Goal: Task Accomplishment & Management: Use online tool/utility

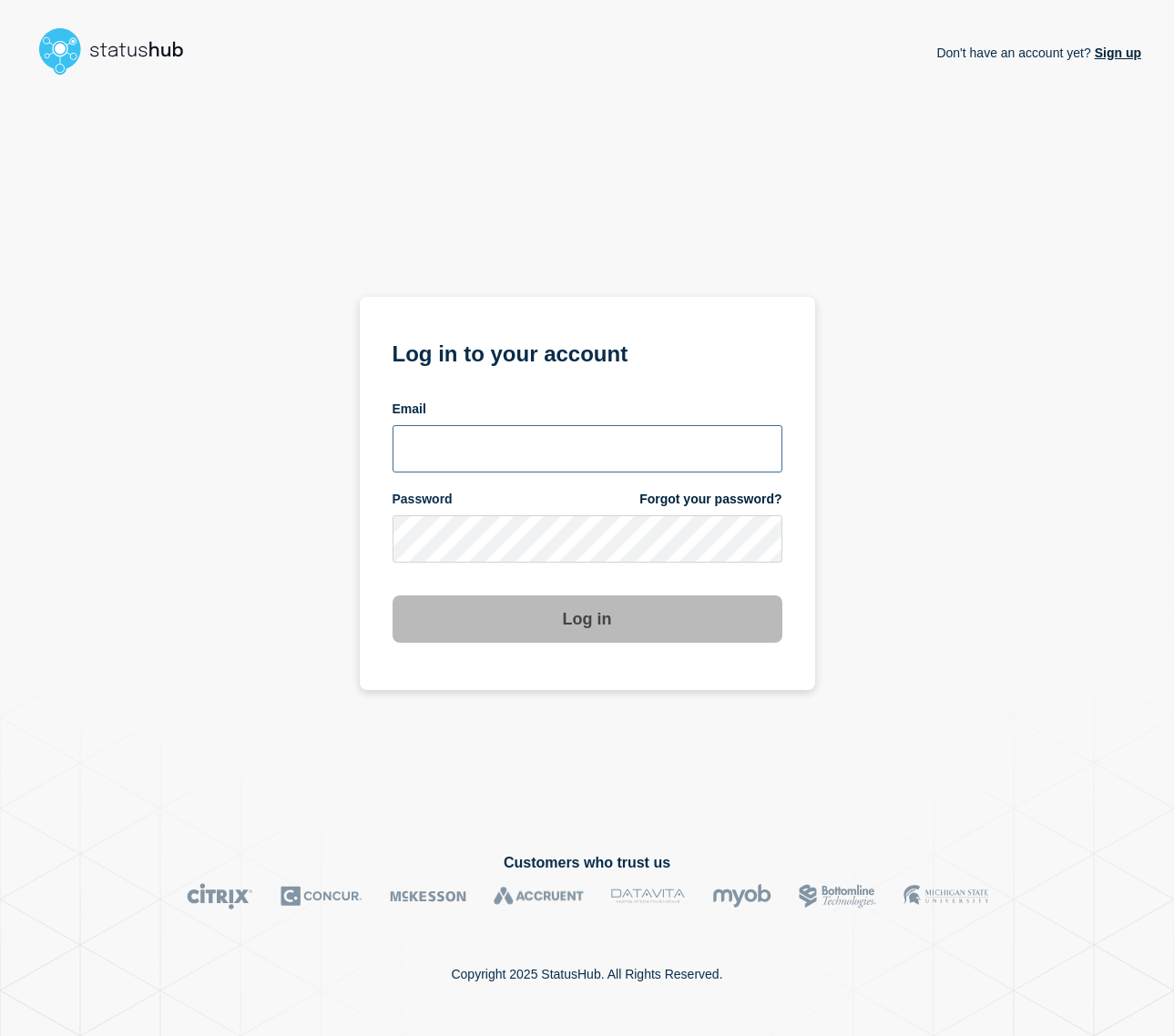
type input "[EMAIL_ADDRESS][DOMAIN_NAME]"
click at [710, 628] on button "Log in" at bounding box center [587, 619] width 390 height 47
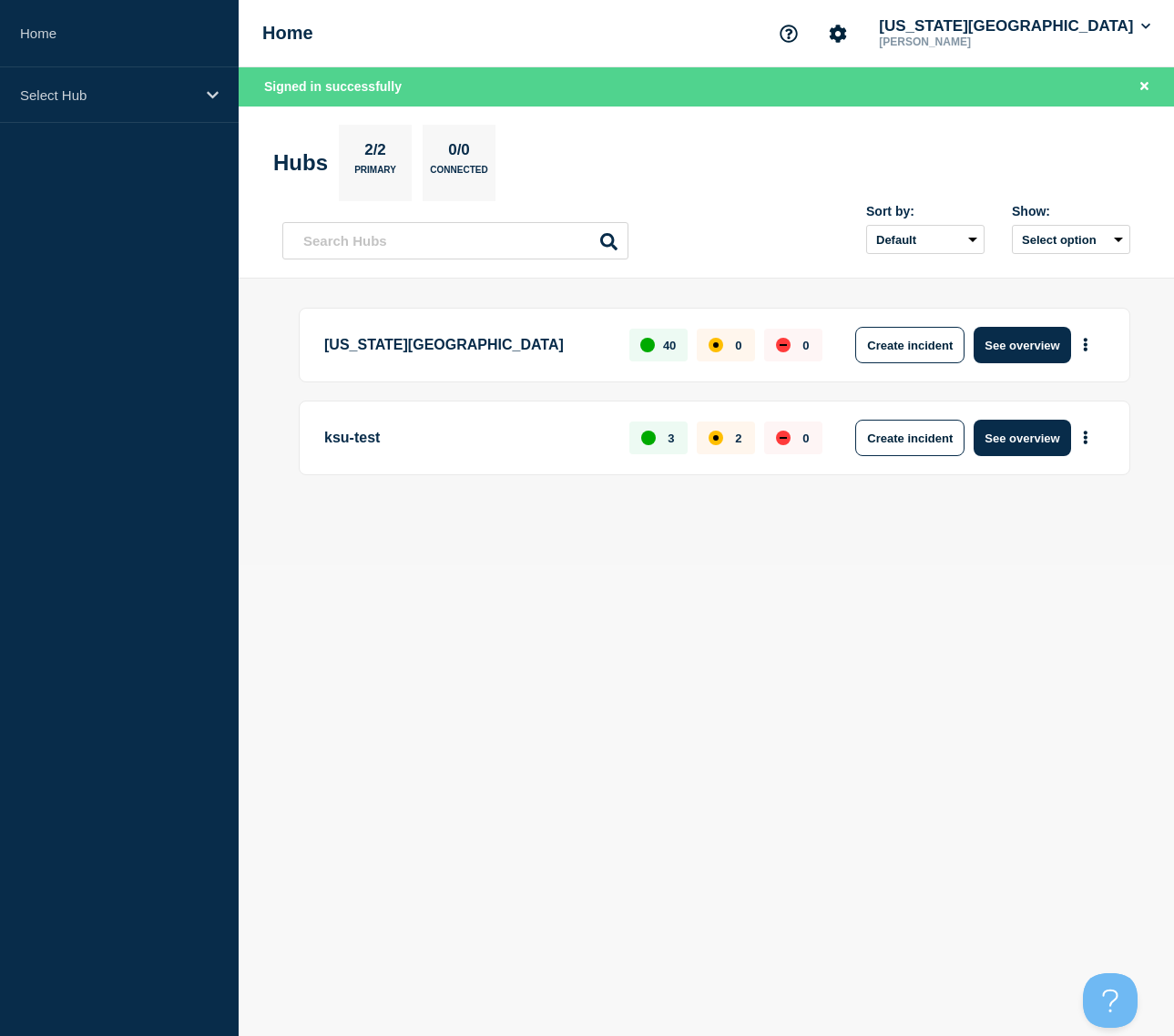
click at [426, 346] on p "Kansas State University" at bounding box center [466, 345] width 284 height 36
click at [1014, 343] on button "See overview" at bounding box center [1021, 345] width 96 height 36
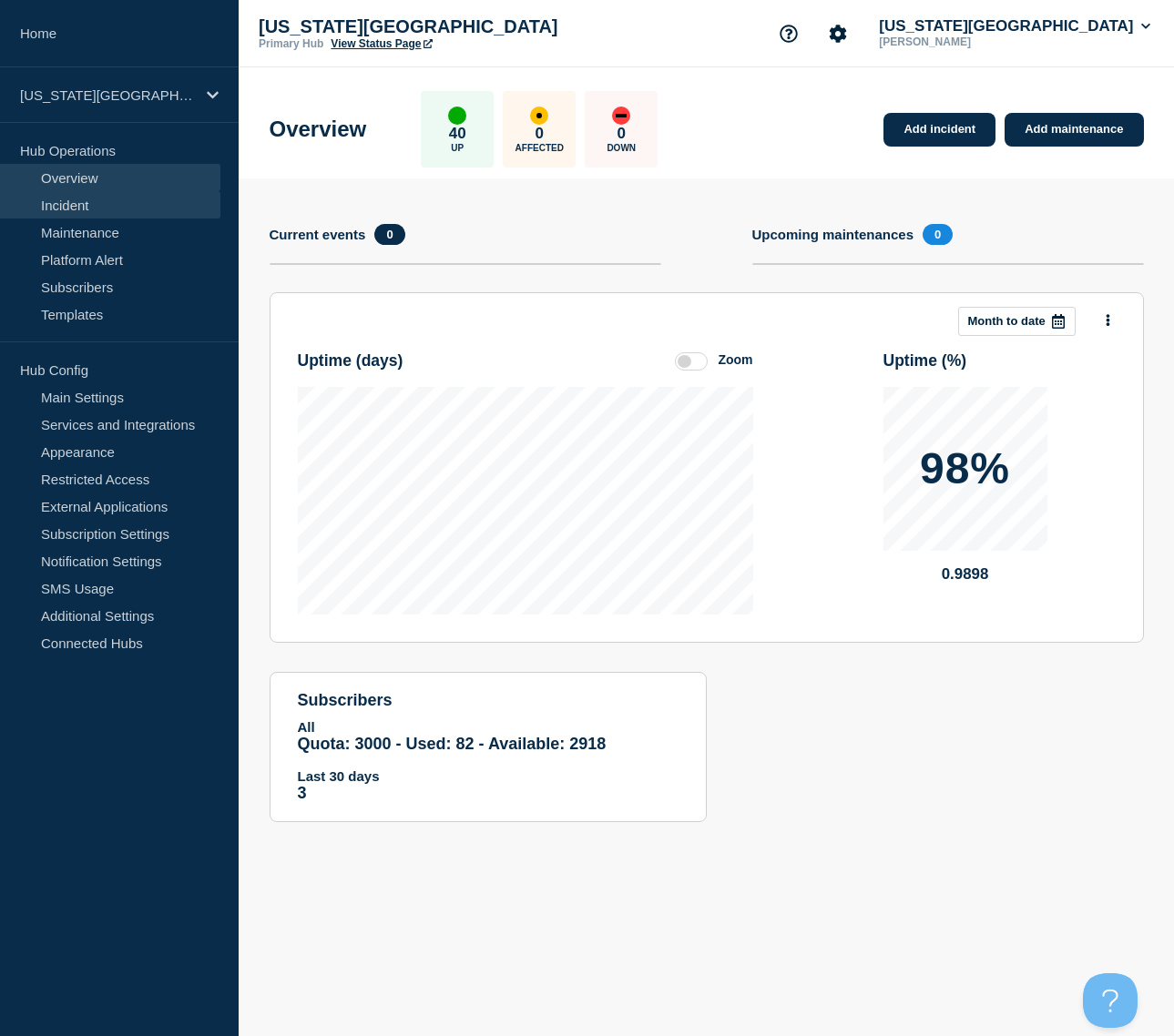
drag, startPoint x: 65, startPoint y: 201, endPoint x: 138, endPoint y: 217, distance: 74.7
click at [66, 201] on link "Incident" at bounding box center [110, 205] width 220 height 27
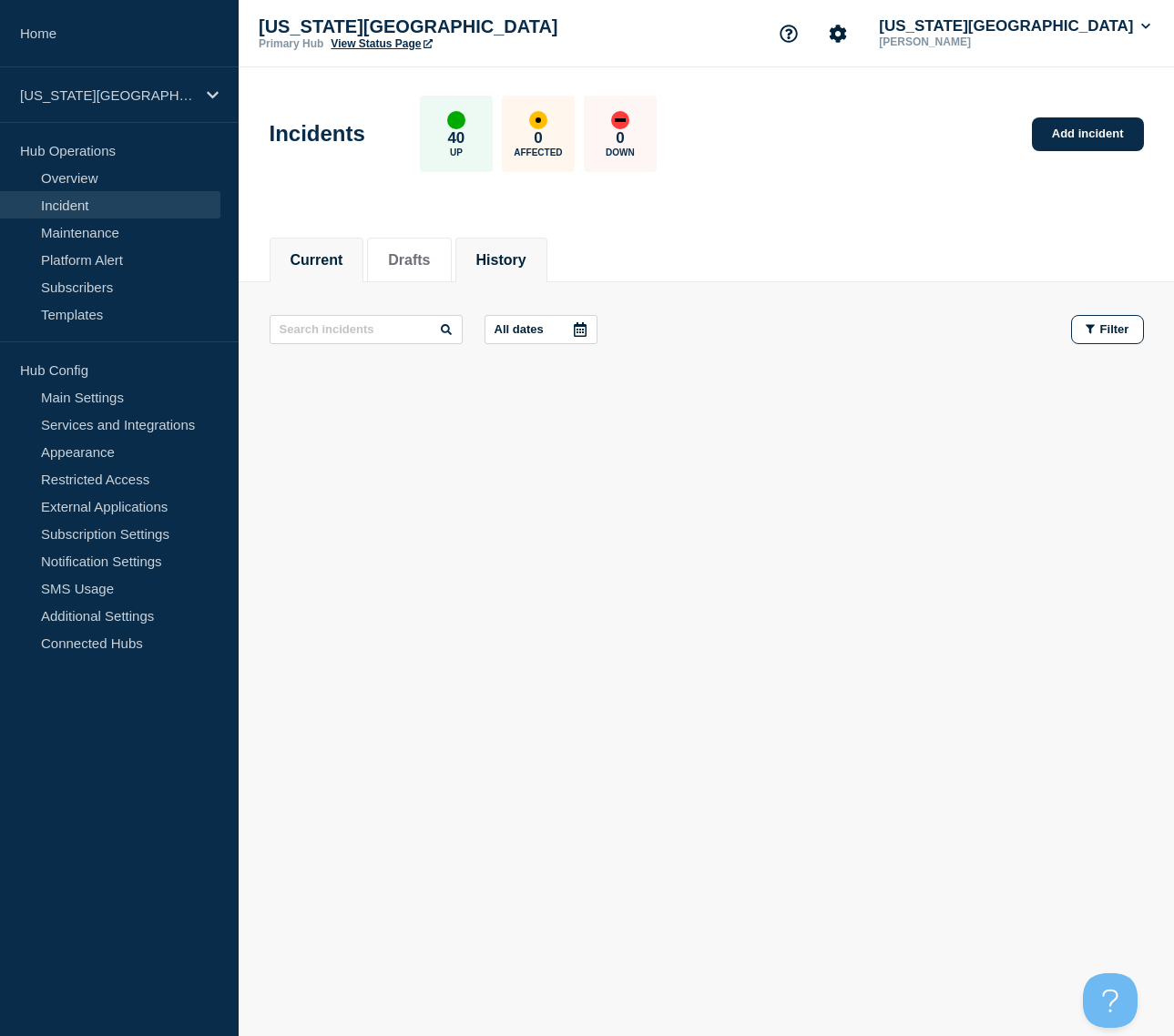
click at [510, 256] on button "History" at bounding box center [501, 260] width 50 height 17
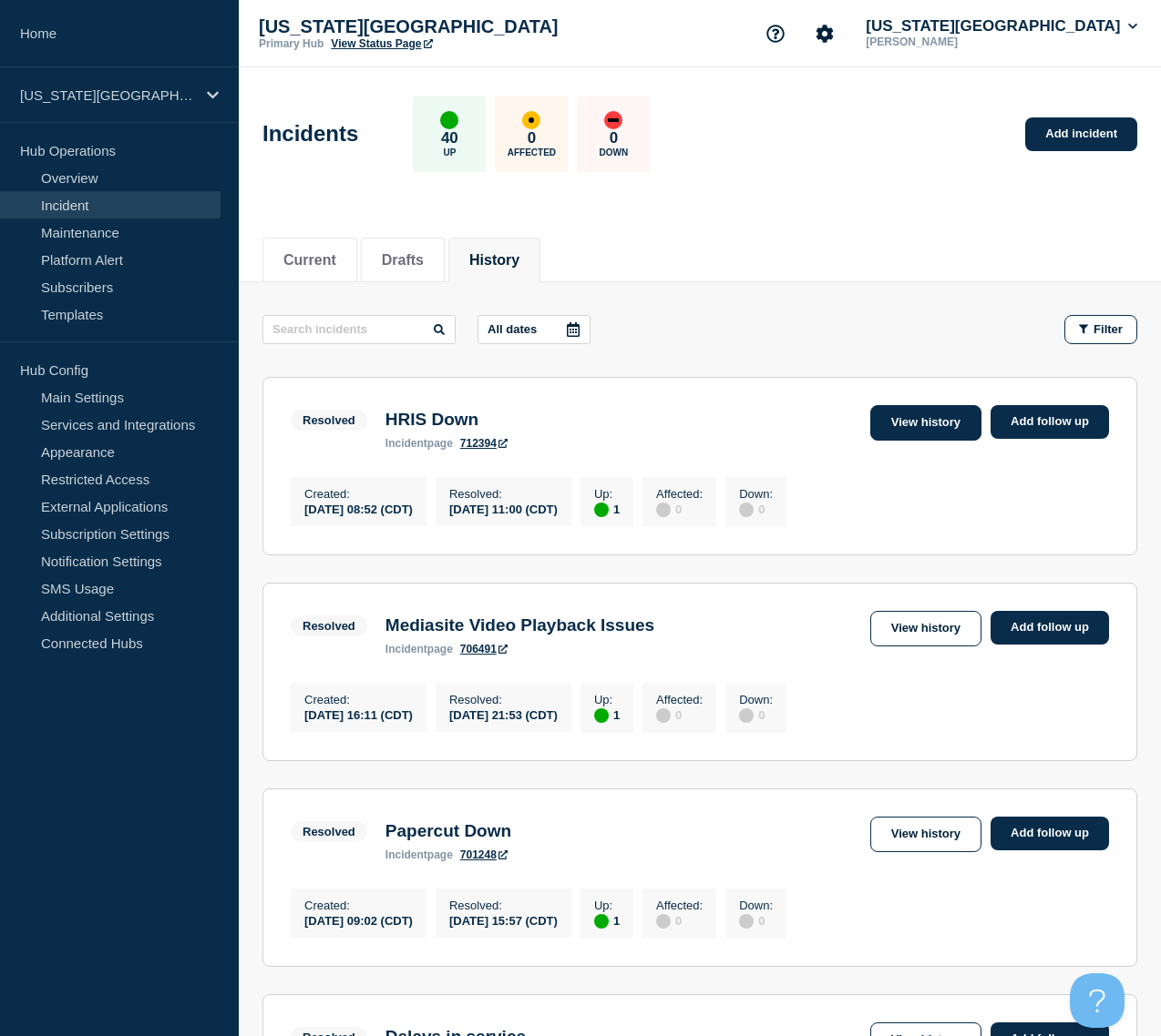
click at [892, 418] on link "View history" at bounding box center [925, 422] width 111 height 35
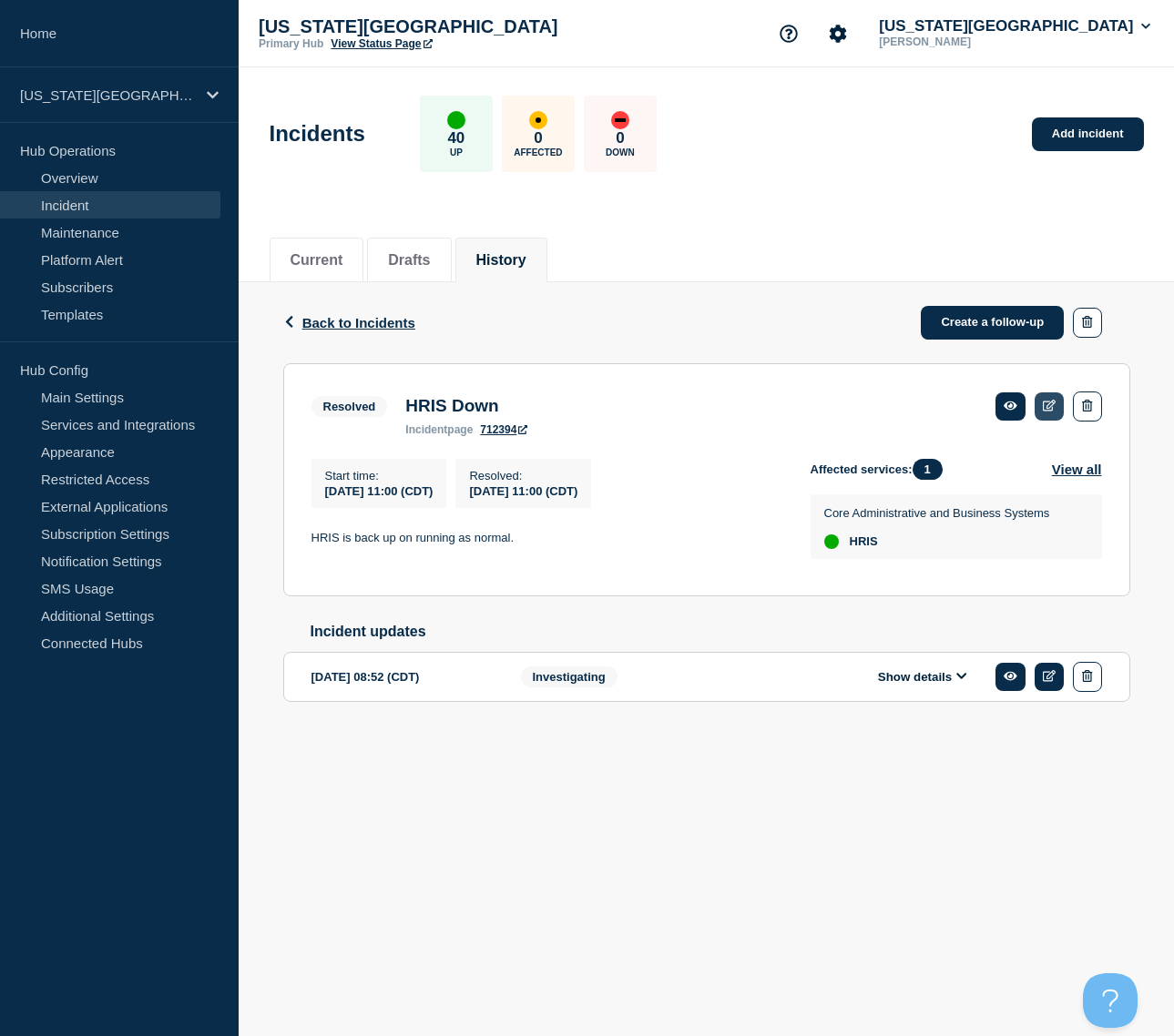
click at [1047, 405] on icon at bounding box center [1050, 406] width 14 height 12
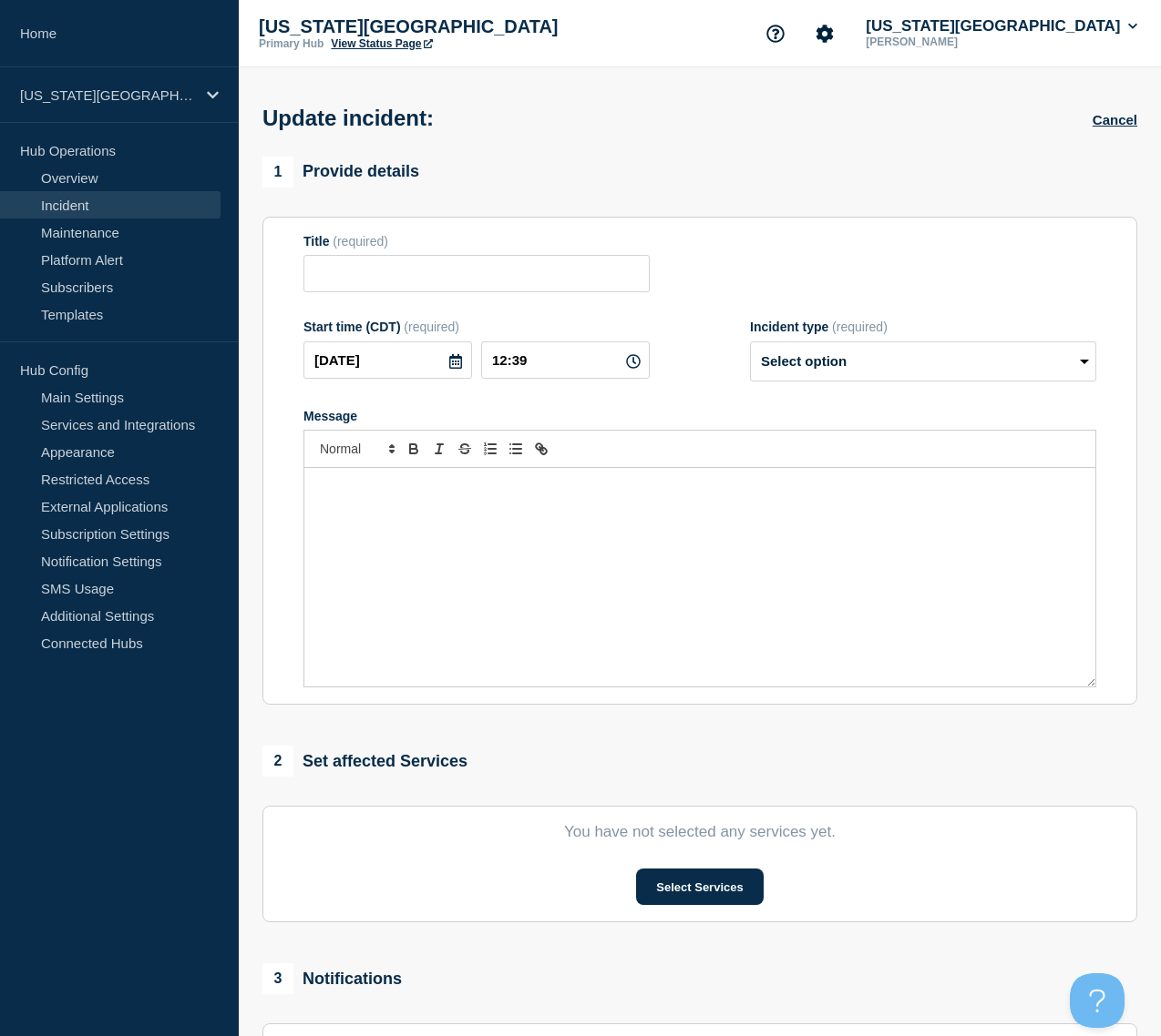
type input "HRIS Down"
type input "11:00"
select select "resolved"
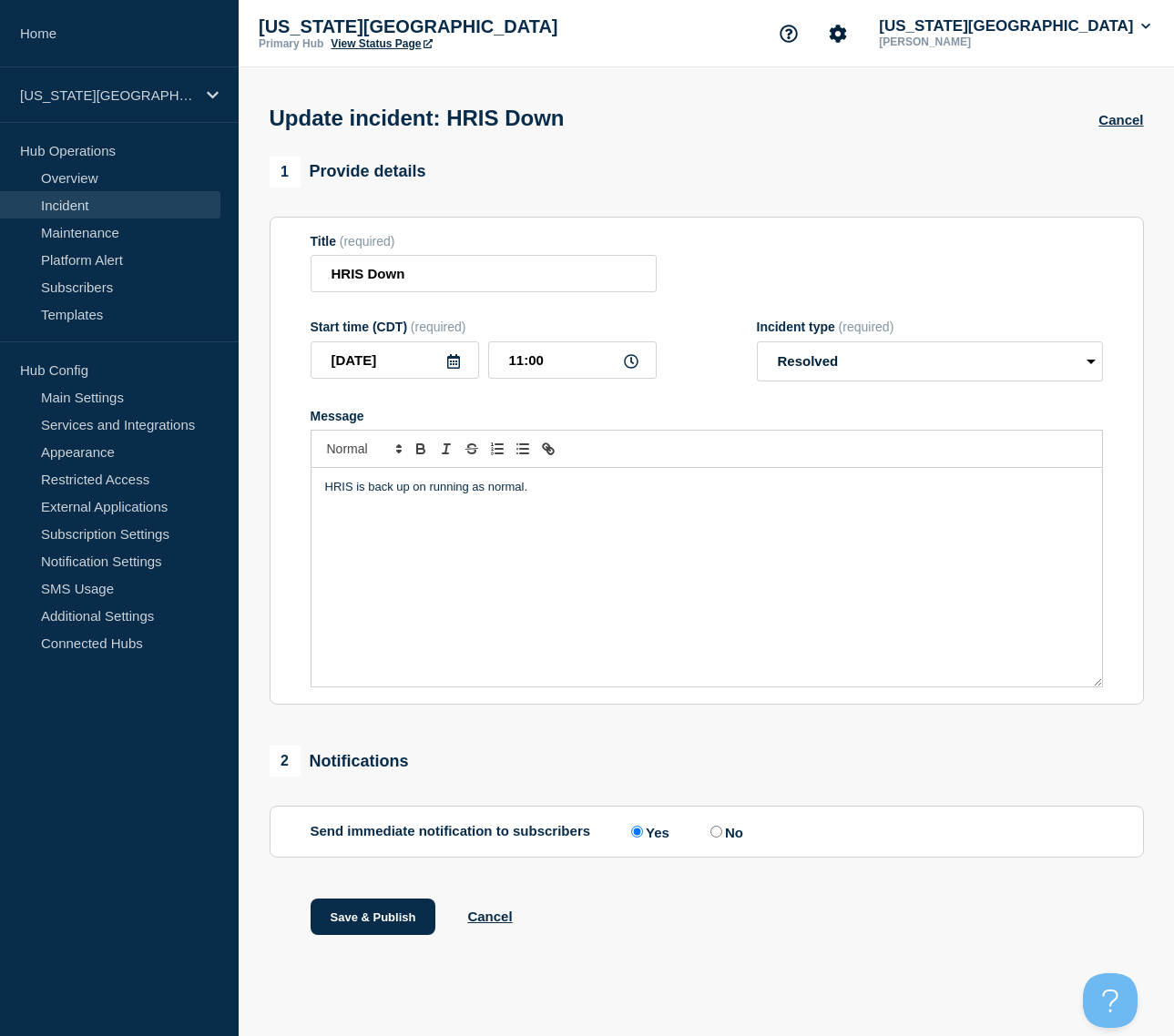
click at [415, 492] on p "HRIS is back up on running as normal." at bounding box center [707, 487] width 763 height 17
click at [732, 829] on label "No" at bounding box center [724, 832] width 37 height 18
click at [722, 829] on input "No" at bounding box center [716, 832] width 12 height 12
radio input "true"
radio input "false"
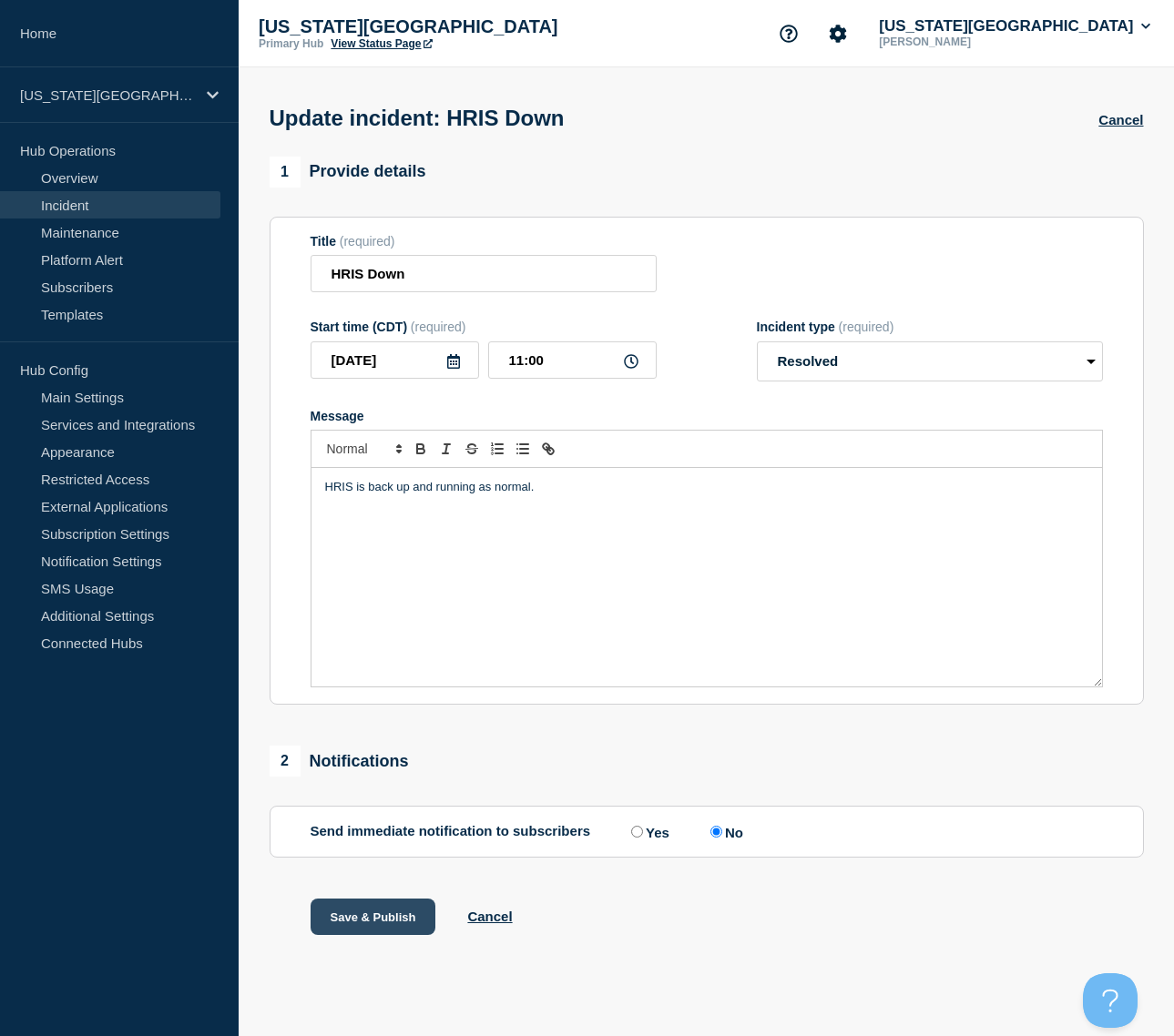
click at [393, 924] on button "Save & Publish" at bounding box center [373, 916] width 125 height 36
